Goal: Navigation & Orientation: Find specific page/section

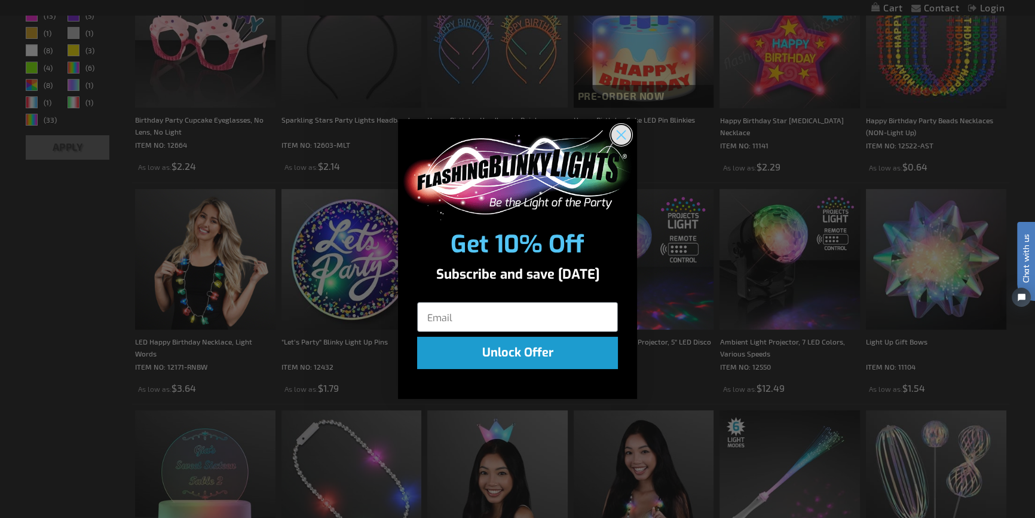
click at [620, 133] on icon "Close dialog" at bounding box center [622, 134] width 8 height 8
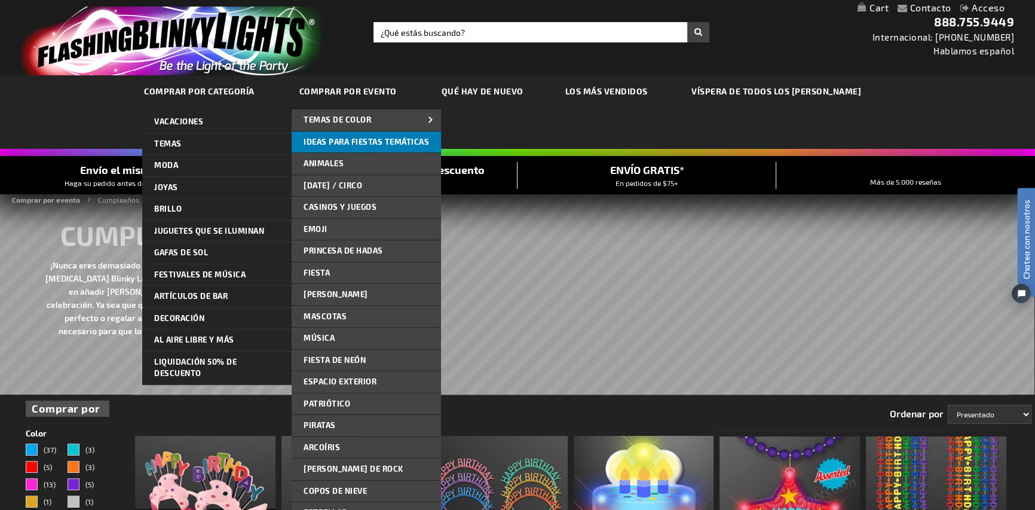
click at [329, 142] on font "Ideas para fiestas temáticas" at bounding box center [367, 142] width 126 height 10
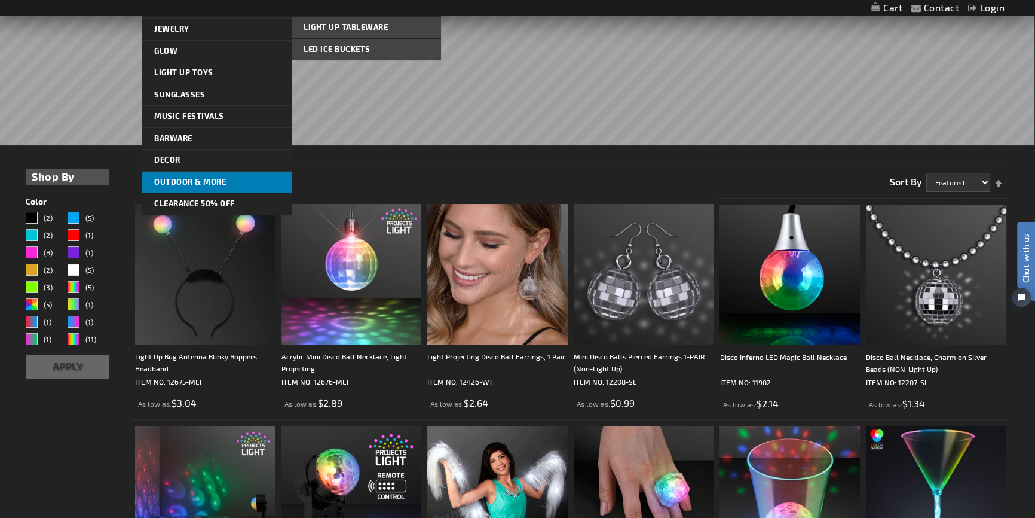
scroll to position [163, 0]
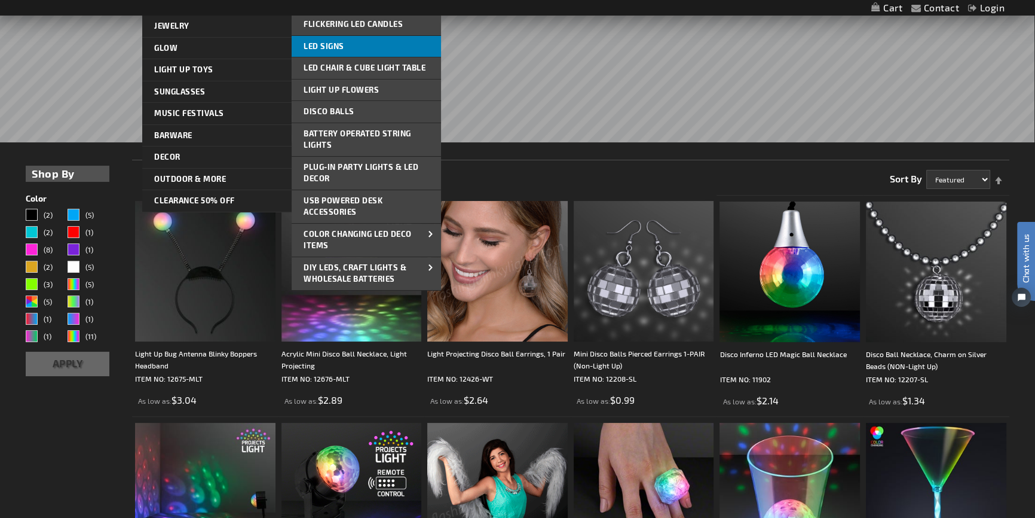
click at [384, 50] on link "LED Signs" at bounding box center [366, 47] width 149 height 22
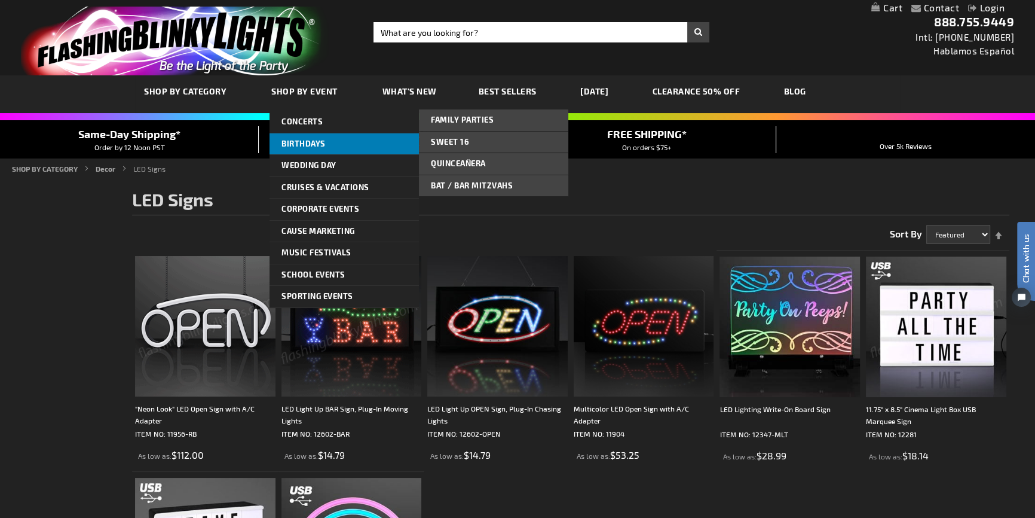
click at [344, 144] on link "Birthdays" at bounding box center [344, 144] width 149 height 22
